Goal: Register for event/course

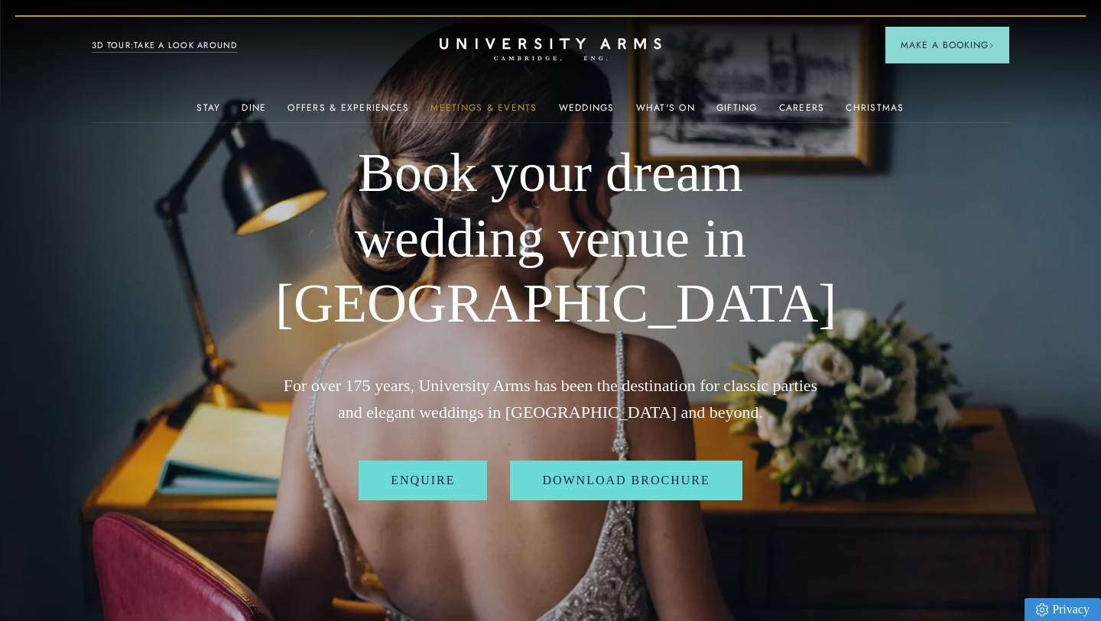
click at [486, 112] on link "Meetings & Events" at bounding box center [483, 112] width 106 height 20
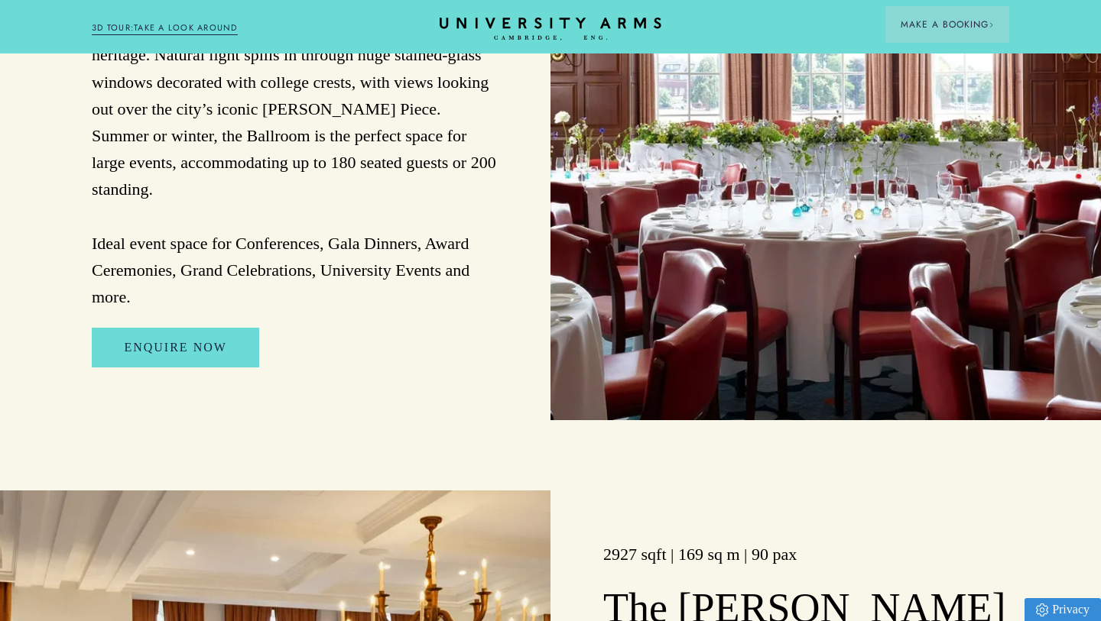
scroll to position [2065, 0]
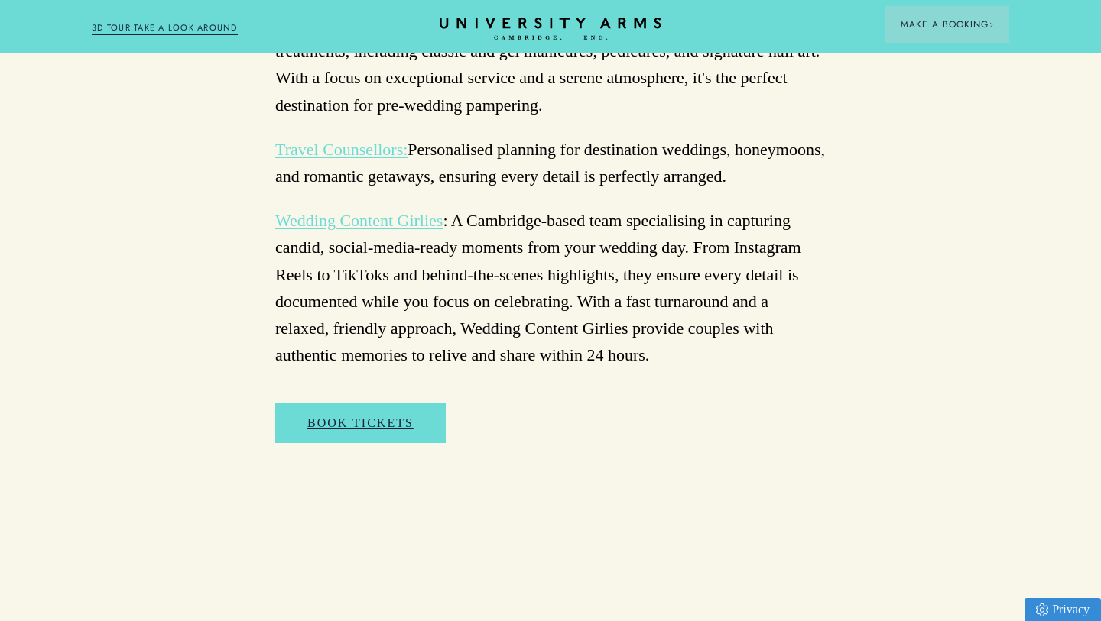
scroll to position [4220, 0]
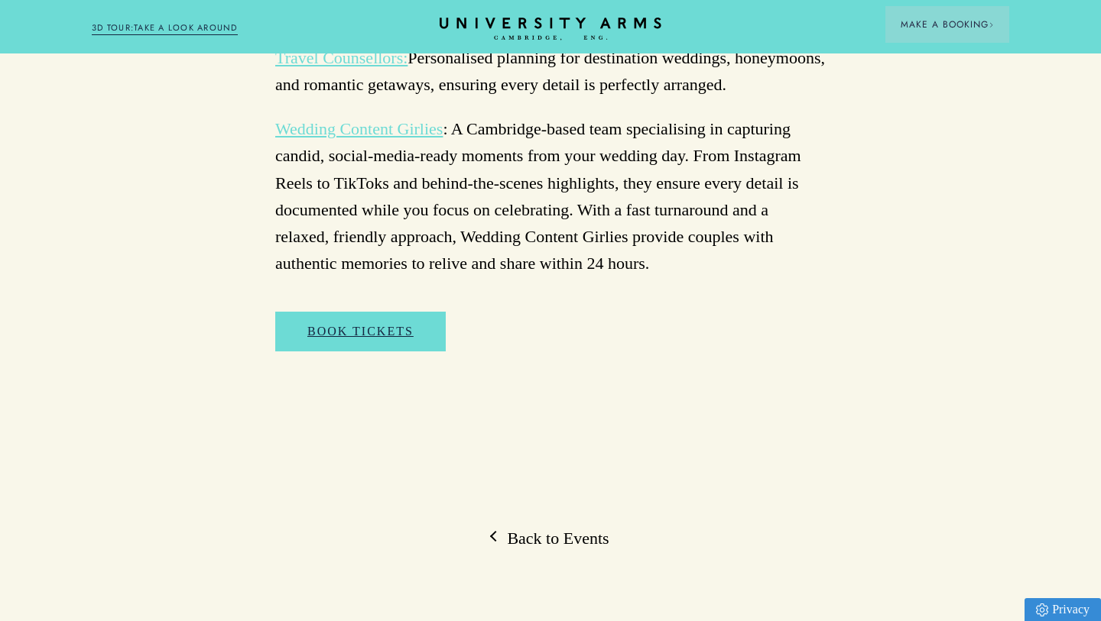
click at [397, 312] on div "Book Tickets" at bounding box center [550, 349] width 550 height 75
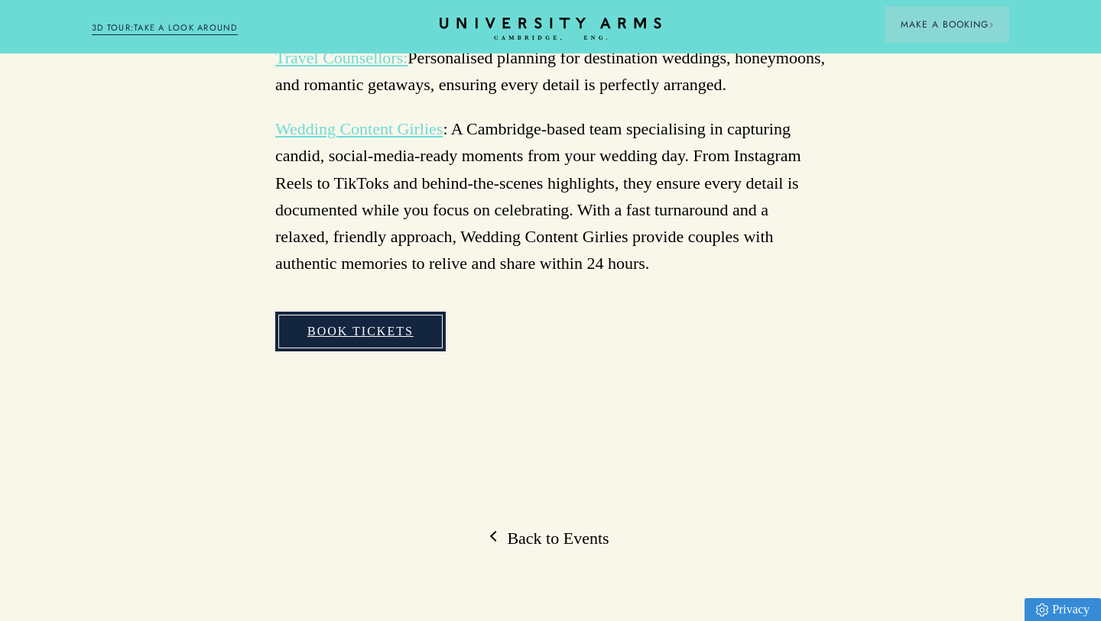
click at [396, 312] on link "Book Tickets" at bounding box center [360, 332] width 170 height 40
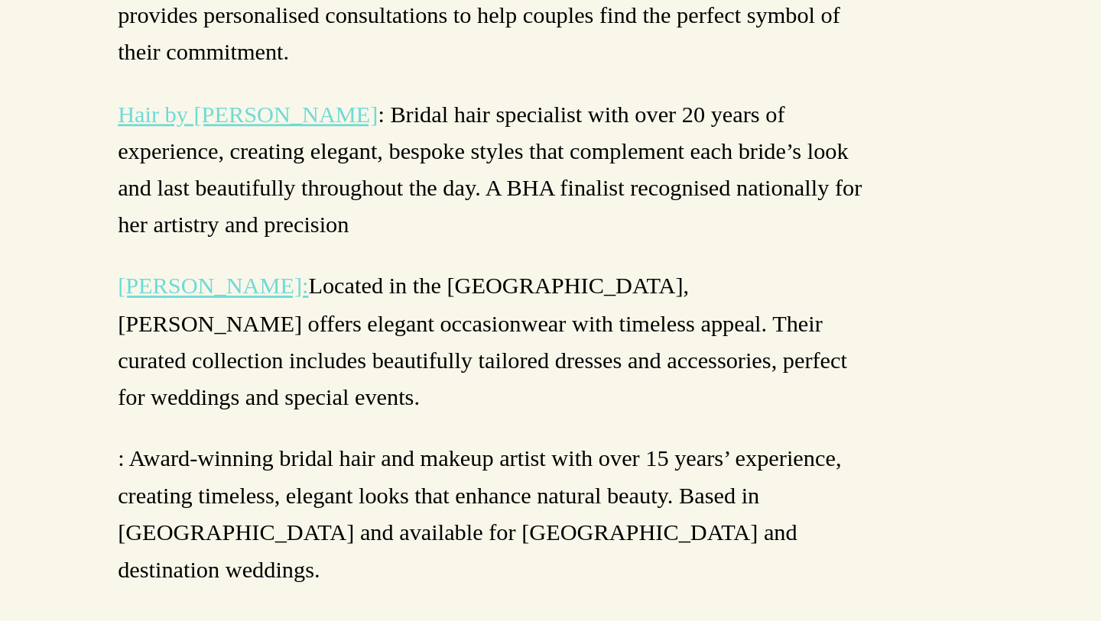
scroll to position [2630, 0]
